Goal: Task Accomplishment & Management: Complete application form

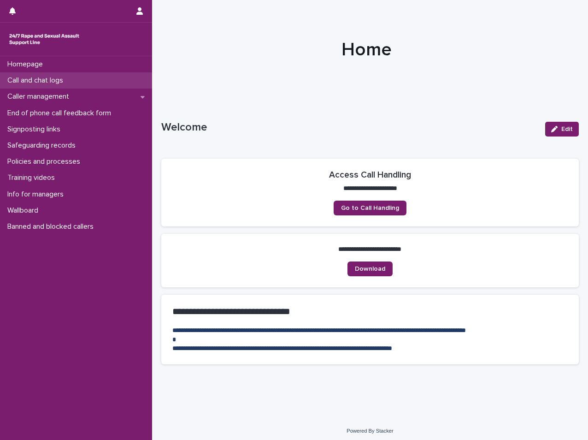
click at [53, 75] on div "Call and chat logs" at bounding box center [76, 80] width 152 height 16
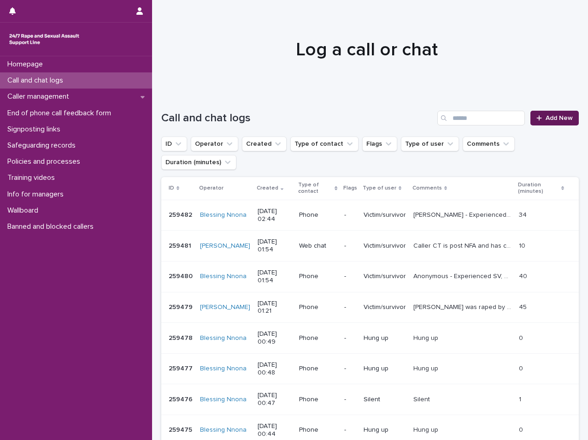
click at [537, 118] on icon at bounding box center [540, 118] width 6 height 6
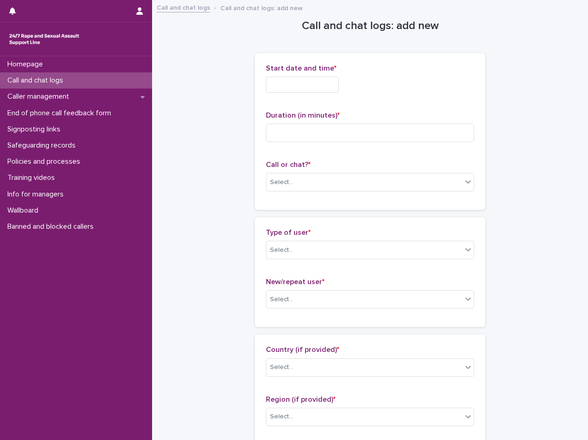
click at [366, 86] on div at bounding box center [370, 85] width 208 height 16
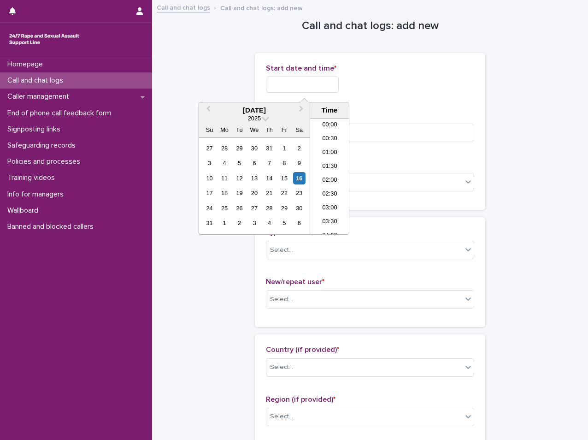
click at [297, 88] on input "text" at bounding box center [302, 85] width 73 height 16
click at [324, 165] on li "02:00" at bounding box center [329, 162] width 39 height 14
click at [337, 84] on input "**********" at bounding box center [302, 85] width 73 height 16
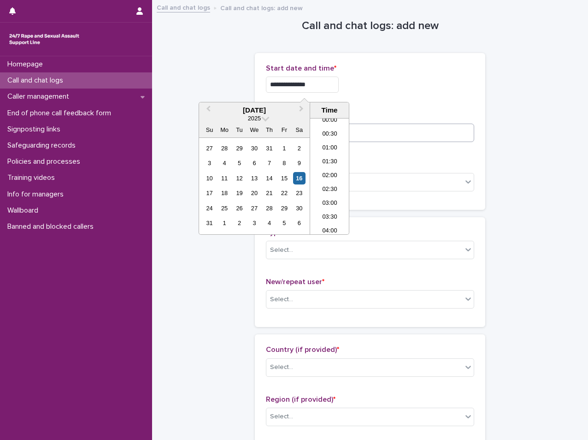
type input "**********"
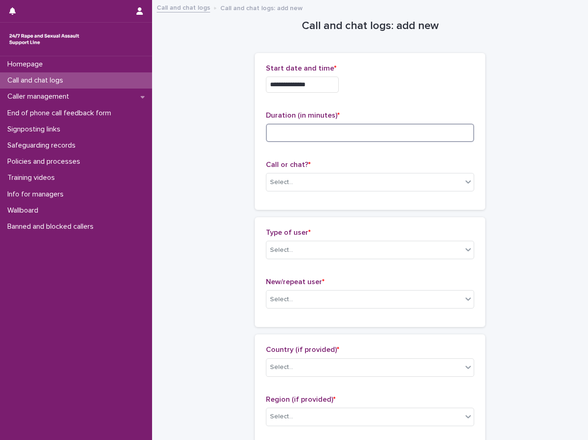
click at [406, 139] on input at bounding box center [370, 133] width 208 height 18
type input "*"
click at [334, 169] on p "Call or chat? *" at bounding box center [370, 164] width 208 height 9
click at [331, 178] on div "Select..." at bounding box center [364, 182] width 196 height 15
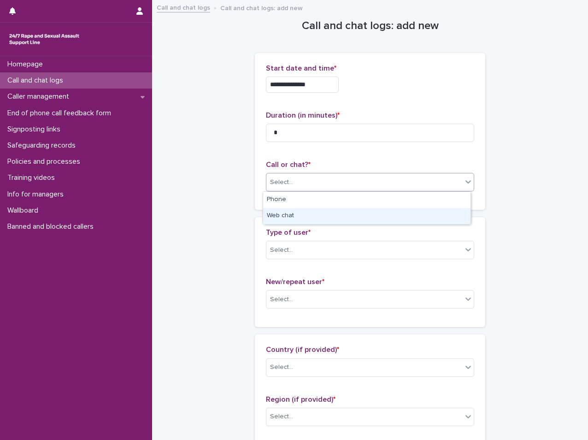
click at [341, 212] on div "Web chat" at bounding box center [366, 216] width 207 height 16
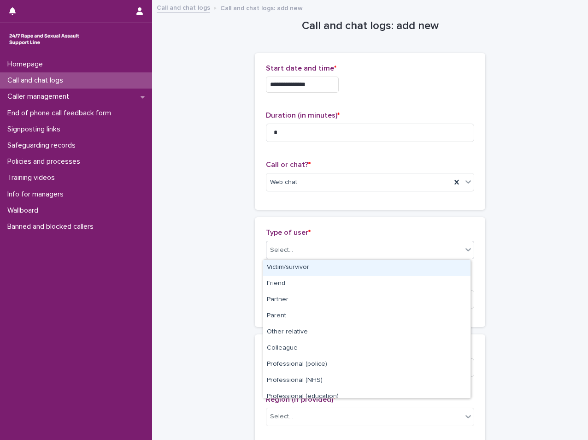
click at [316, 251] on div "Select..." at bounding box center [364, 249] width 196 height 15
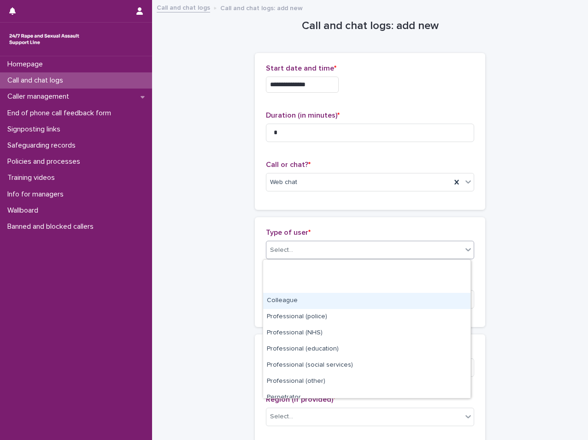
scroll to position [104, 0]
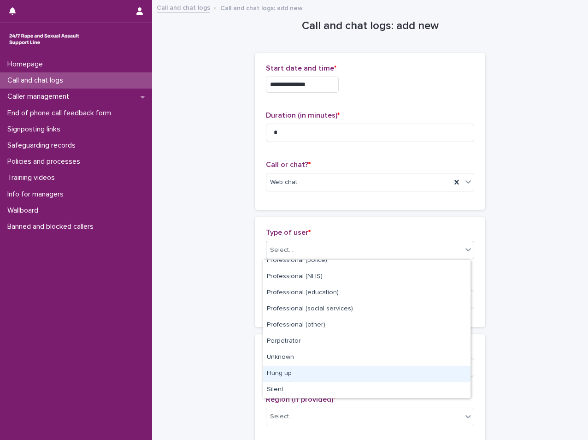
click at [275, 381] on div "Hung up" at bounding box center [366, 374] width 207 height 16
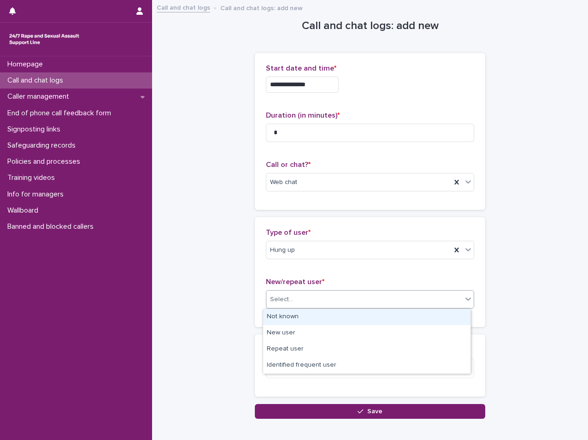
click at [283, 295] on div "Select..." at bounding box center [281, 300] width 23 height 10
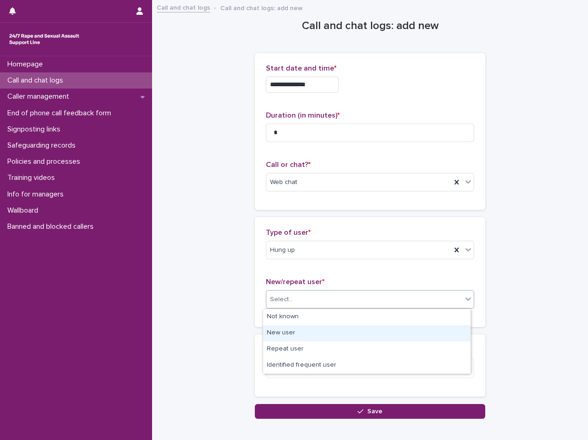
click at [283, 326] on div "New user" at bounding box center [366, 333] width 207 height 16
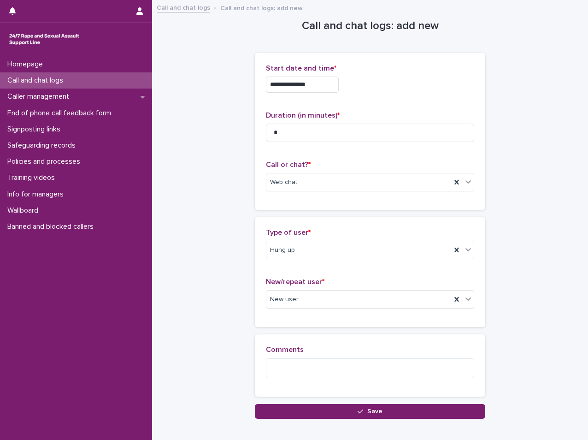
click at [283, 326] on div "Type of user * Hung up New/repeat user * New user" at bounding box center [370, 272] width 230 height 110
drag, startPoint x: 283, startPoint y: 324, endPoint x: 285, endPoint y: 311, distance: 13.5
click at [285, 311] on div "New/repeat user * New user" at bounding box center [370, 296] width 208 height 38
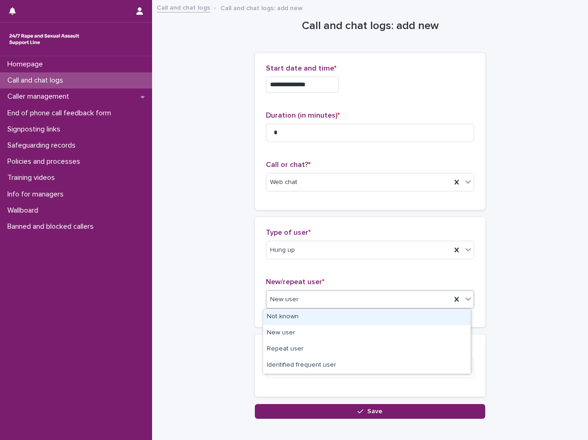
click at [282, 313] on div "Not known" at bounding box center [366, 317] width 207 height 16
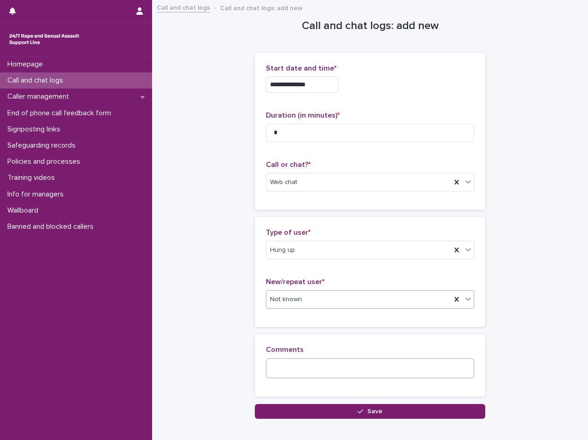
scroll to position [51, 0]
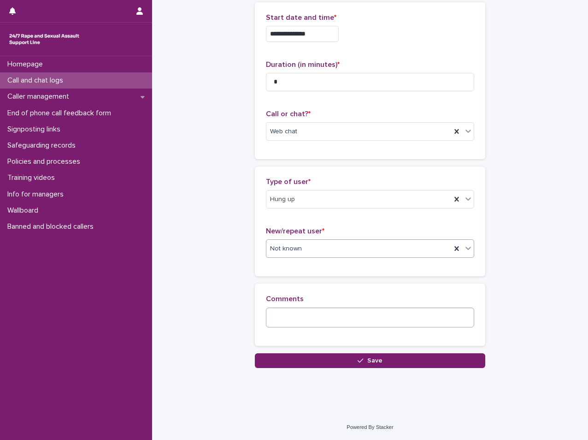
click at [310, 363] on button "Save" at bounding box center [370, 360] width 230 height 15
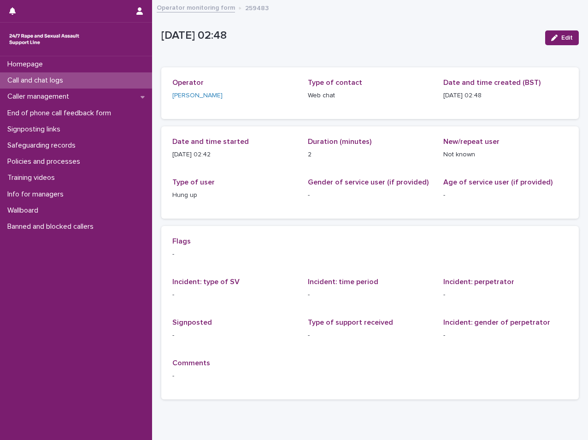
click at [60, 28] on div at bounding box center [76, 39] width 152 height 33
click at [46, 114] on p "End of phone call feedback form" at bounding box center [61, 113] width 115 height 9
